Goal: Use online tool/utility: Utilize a website feature to perform a specific function

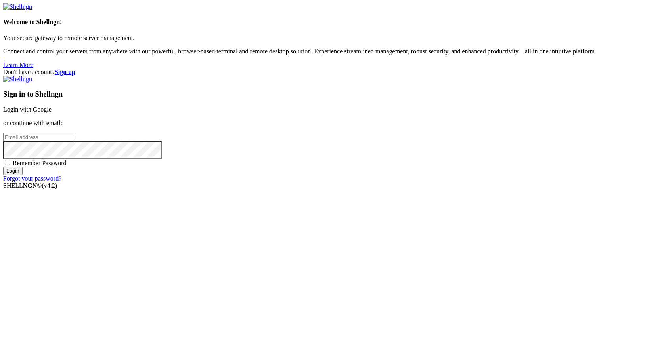
click at [52, 113] on link "Login with Google" at bounding box center [27, 109] width 48 height 7
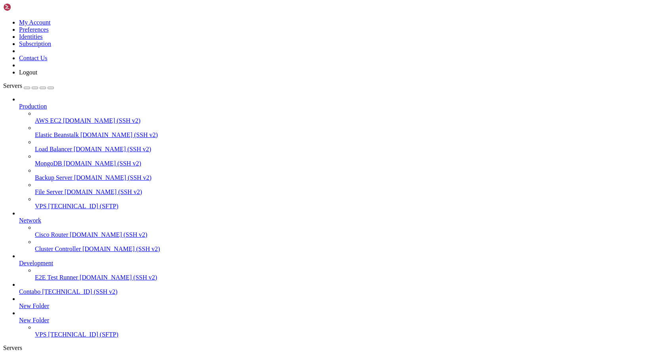
scroll to position [52, 0]
click at [56, 289] on span "[TECHNICAL_ID] (SSH v2)" at bounding box center [79, 292] width 75 height 7
click at [40, 289] on span "Contabo" at bounding box center [29, 292] width 21 height 7
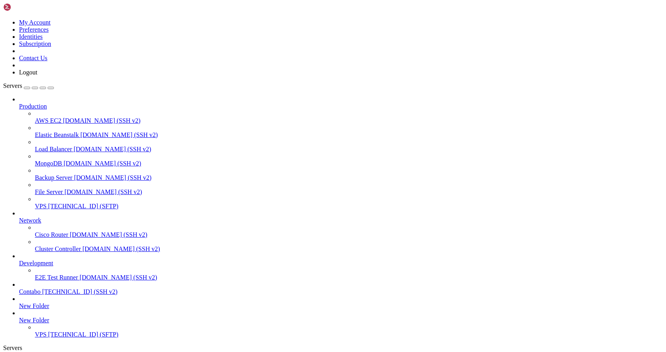
drag, startPoint x: 356, startPoint y: 788, endPoint x: 6, endPoint y: 522, distance: 440.0
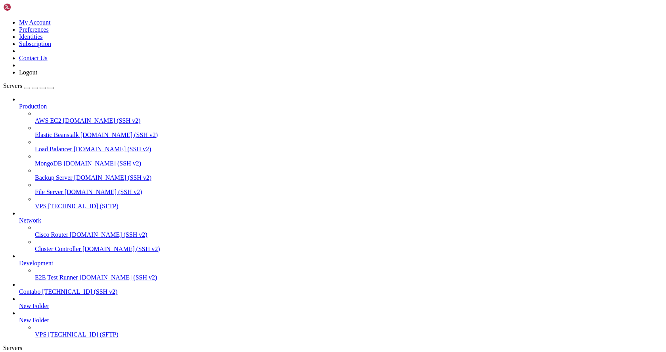
scroll to position [425, 0]
drag, startPoint x: 184, startPoint y: 753, endPoint x: 307, endPoint y: 785, distance: 126.7
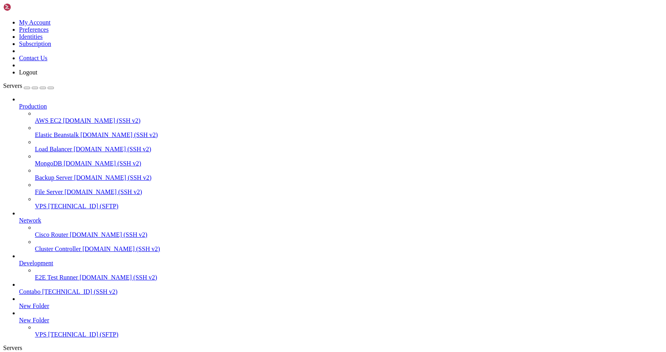
drag, startPoint x: 289, startPoint y: 786, endPoint x: 252, endPoint y: 786, distance: 37.3
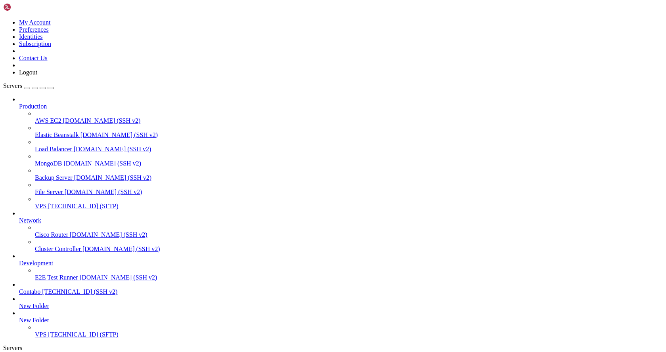
scroll to position [1119, 0]
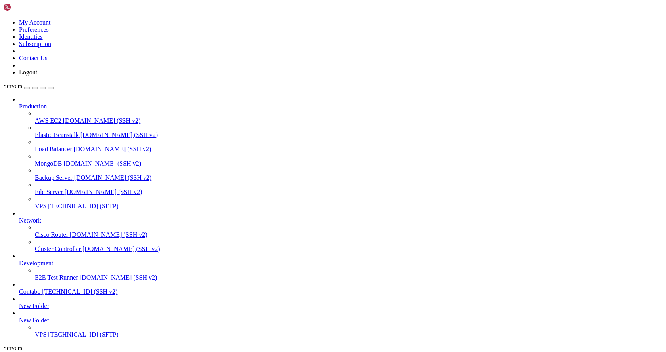
scroll to position [1368, 0]
drag, startPoint x: 269, startPoint y: 679, endPoint x: 209, endPoint y: 749, distance: 92.2
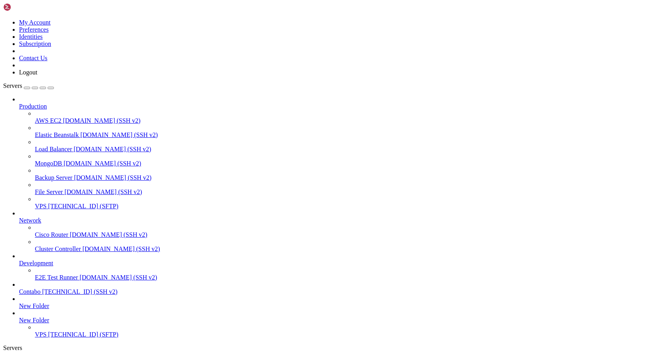
scroll to position [1887, 0]
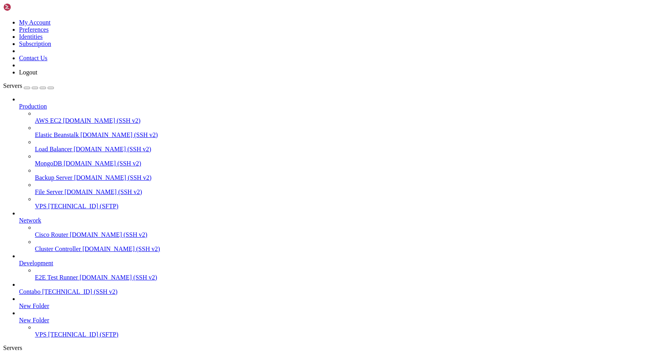
drag, startPoint x: 121, startPoint y: 554, endPoint x: 268, endPoint y: 531, distance: 148.9
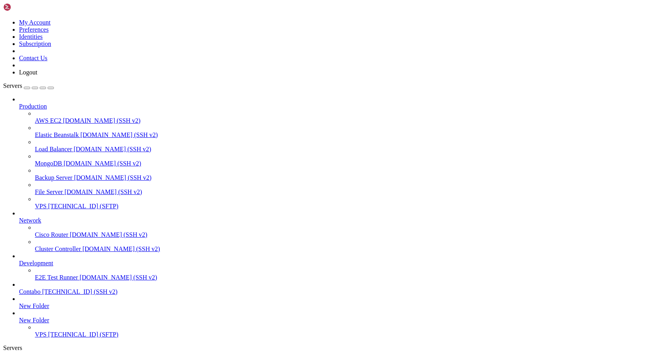
drag, startPoint x: 226, startPoint y: 778, endPoint x: 274, endPoint y: 802, distance: 54.3
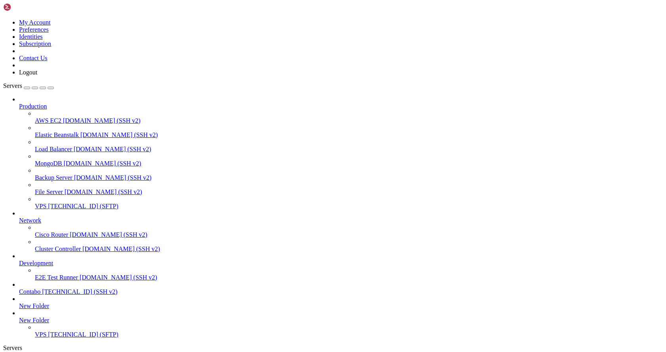
drag, startPoint x: 224, startPoint y: 791, endPoint x: 7, endPoint y: 710, distance: 231.6
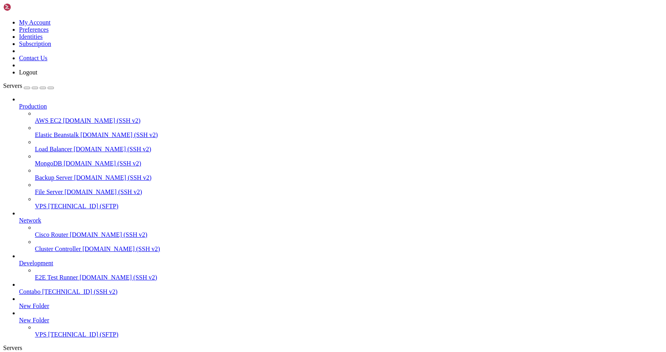
scroll to position [2231, 0]
drag, startPoint x: 245, startPoint y: 792, endPoint x: 8, endPoint y: 751, distance: 240.3
